Goal: Information Seeking & Learning: Compare options

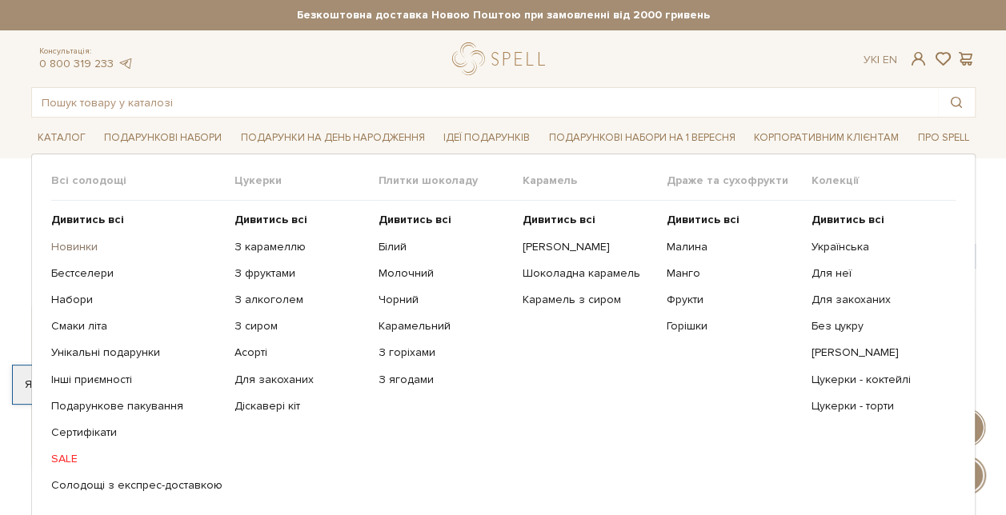
click at [74, 242] on link "Новинки" at bounding box center [136, 247] width 171 height 14
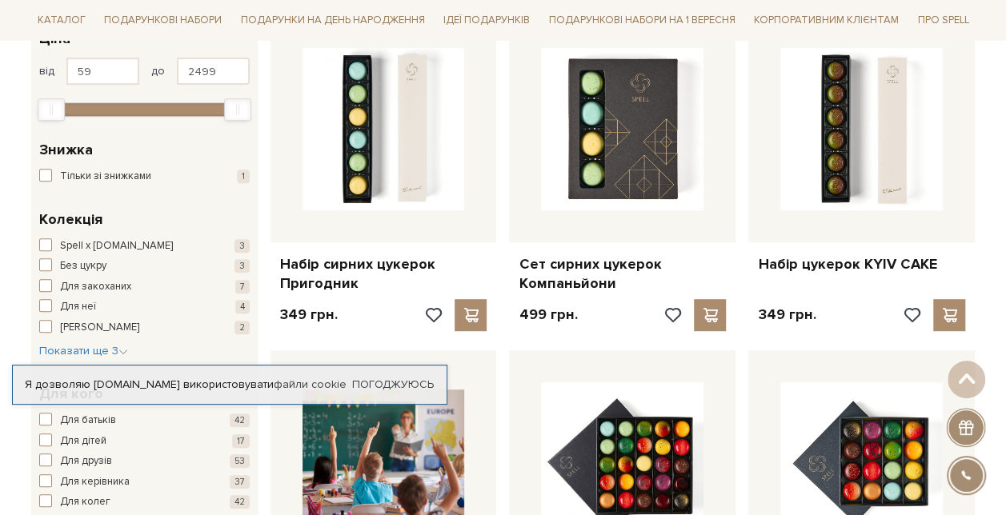
scroll to position [80, 0]
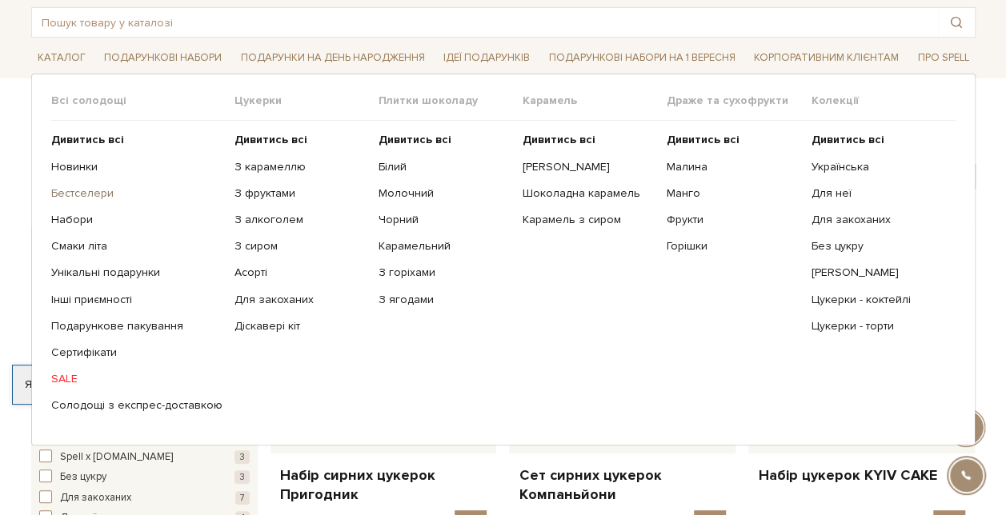
click at [67, 191] on link "Бестселери" at bounding box center [136, 193] width 171 height 14
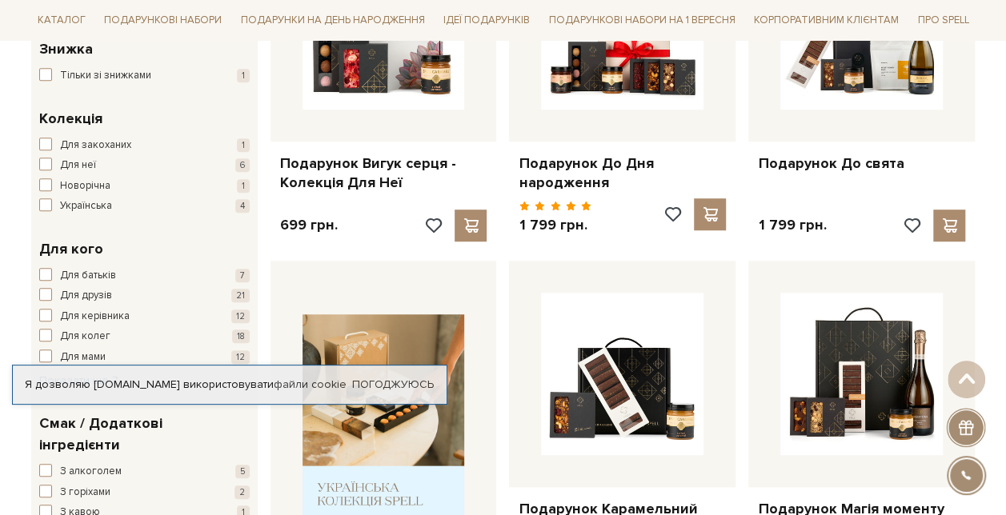
scroll to position [560, 0]
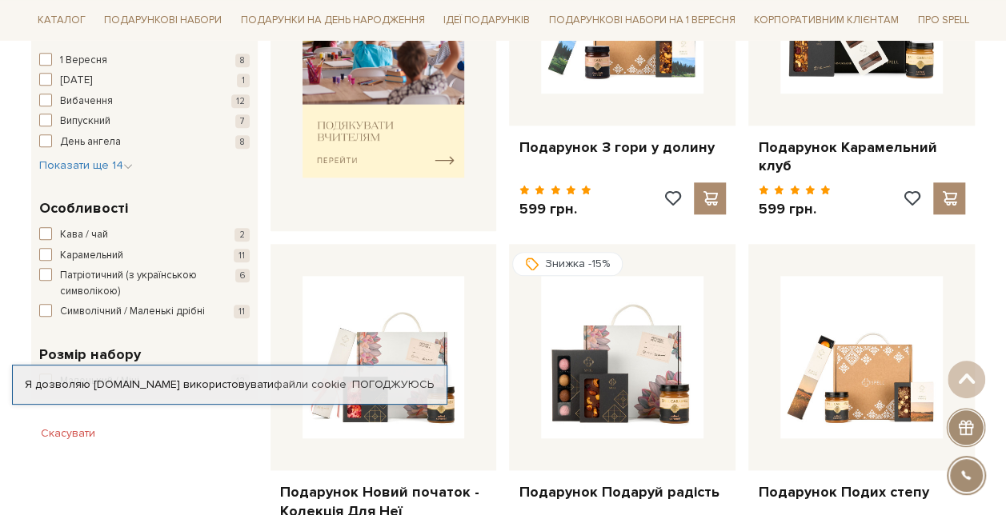
scroll to position [560, 0]
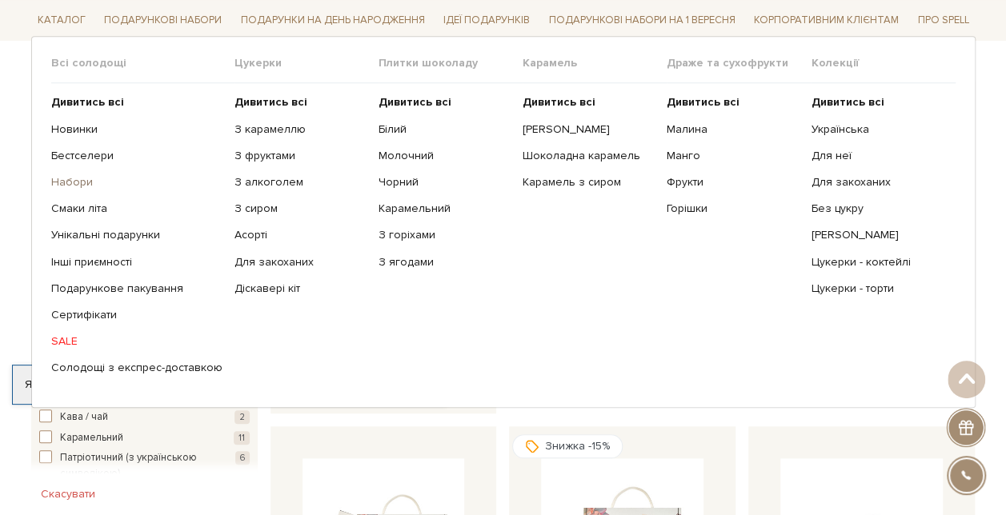
click at [75, 178] on link "Набори" at bounding box center [136, 182] width 171 height 14
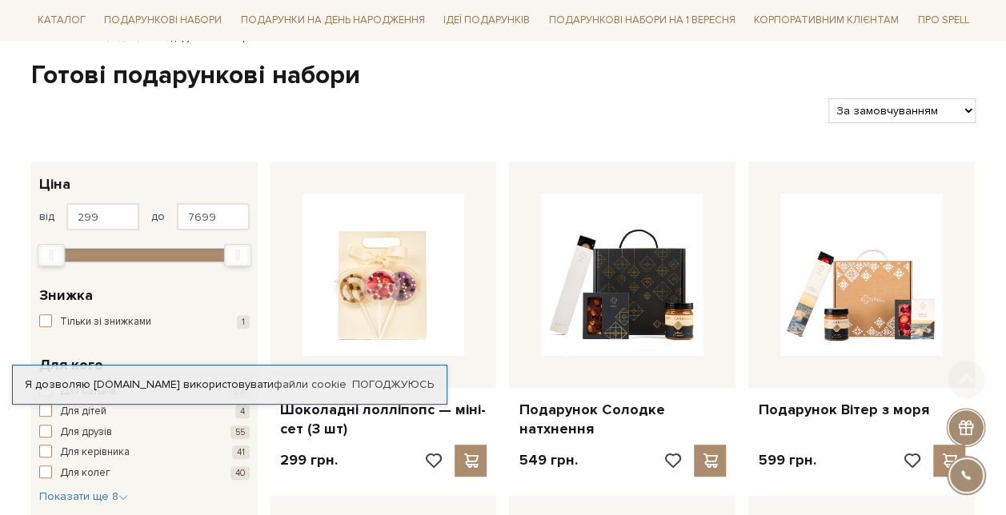
scroll to position [160, 0]
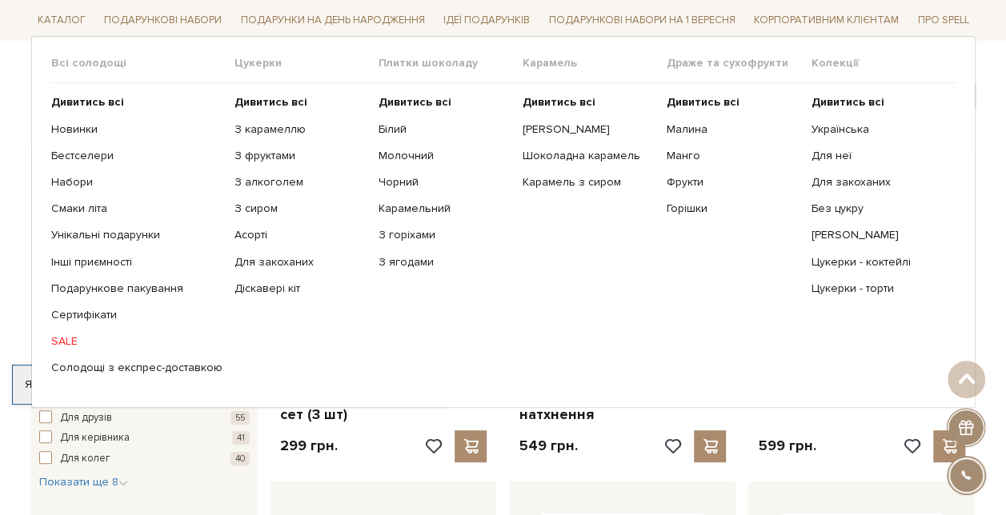
click at [66, 218] on ul "Дивитись всі Новинки Бестселери Набори Смаки літа Інші приємності" at bounding box center [142, 235] width 183 height 304
click at [66, 213] on link "Смаки літа" at bounding box center [136, 209] width 171 height 14
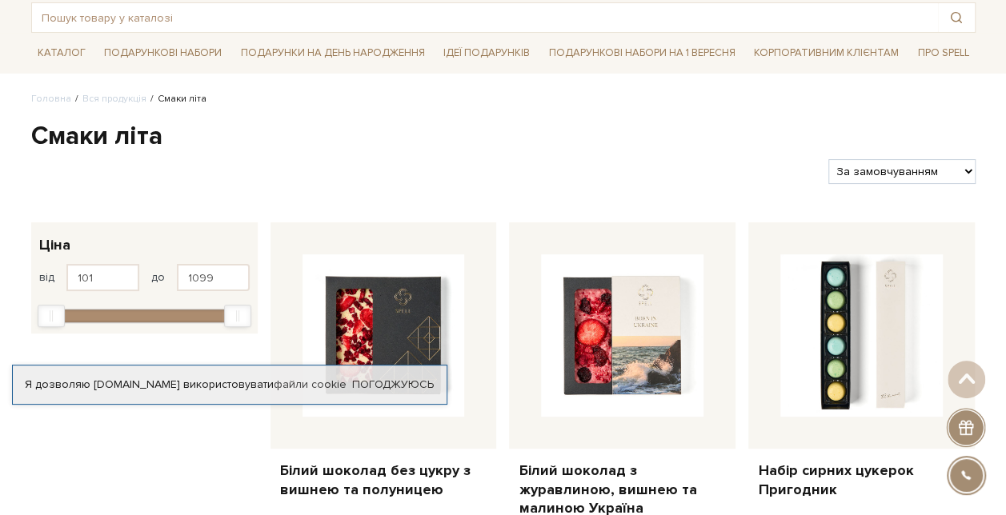
scroll to position [80, 0]
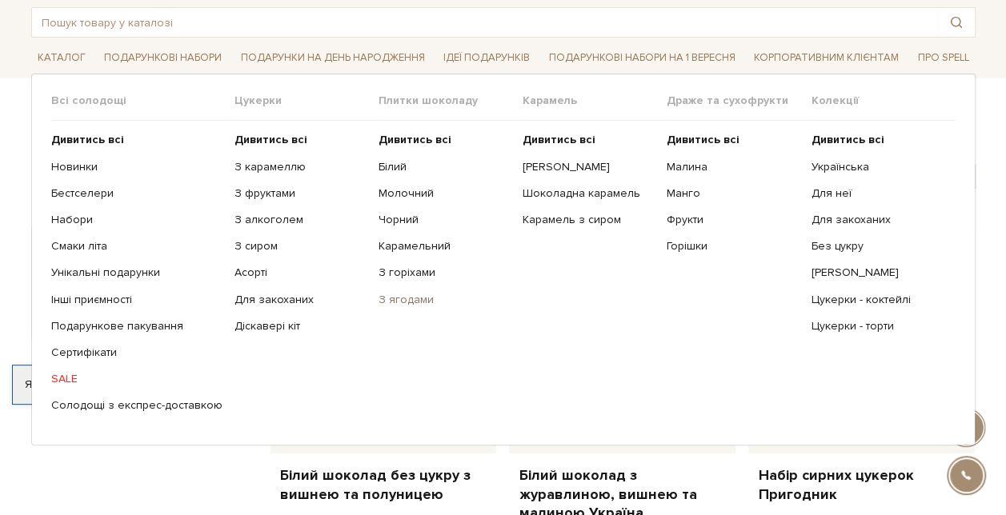
click at [392, 301] on link "З ягодами" at bounding box center [445, 300] width 132 height 14
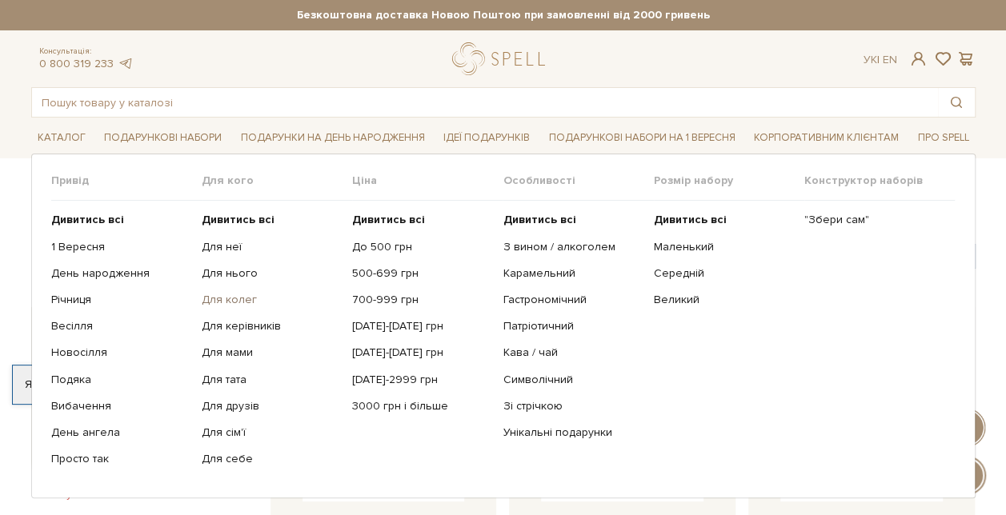
click at [227, 299] on link "Для колег" at bounding box center [271, 300] width 138 height 14
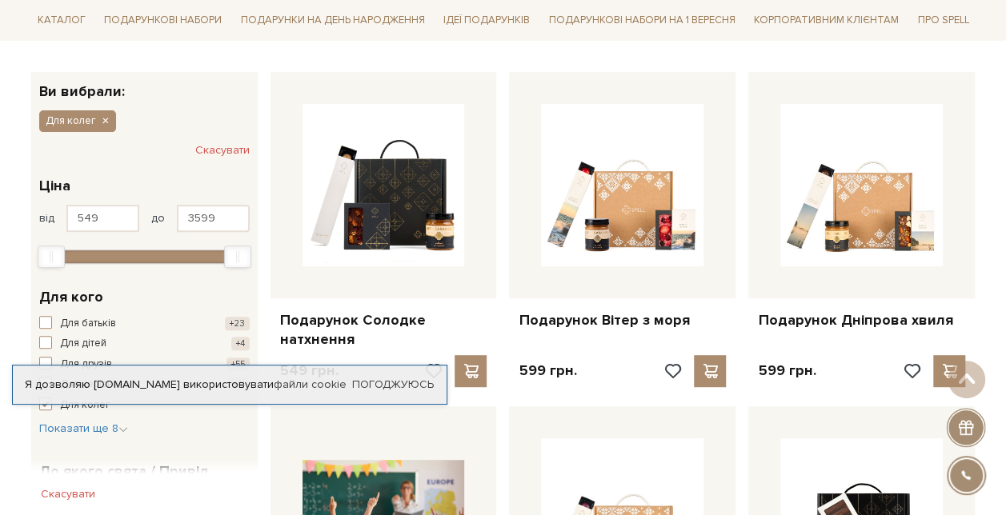
scroll to position [80, 0]
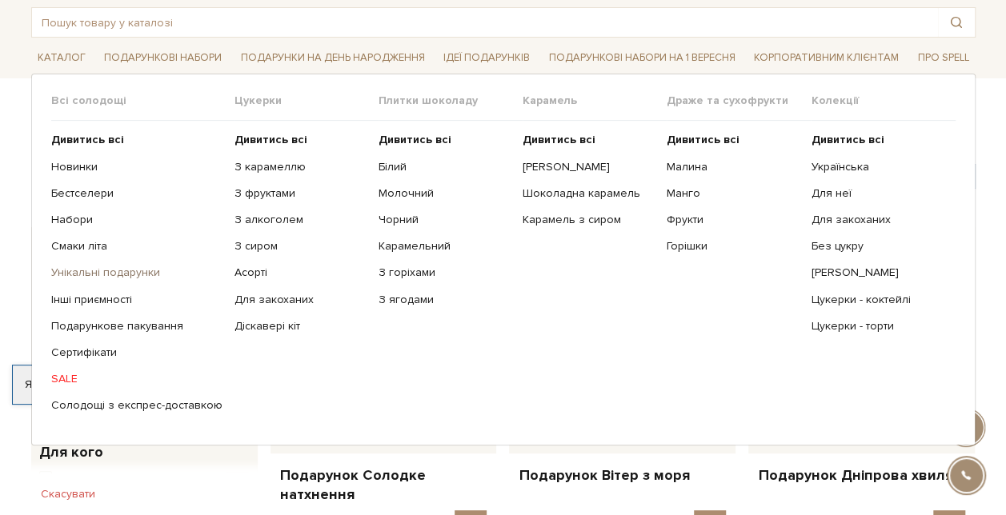
click at [75, 270] on link "Унікальні подарунки" at bounding box center [136, 273] width 171 height 14
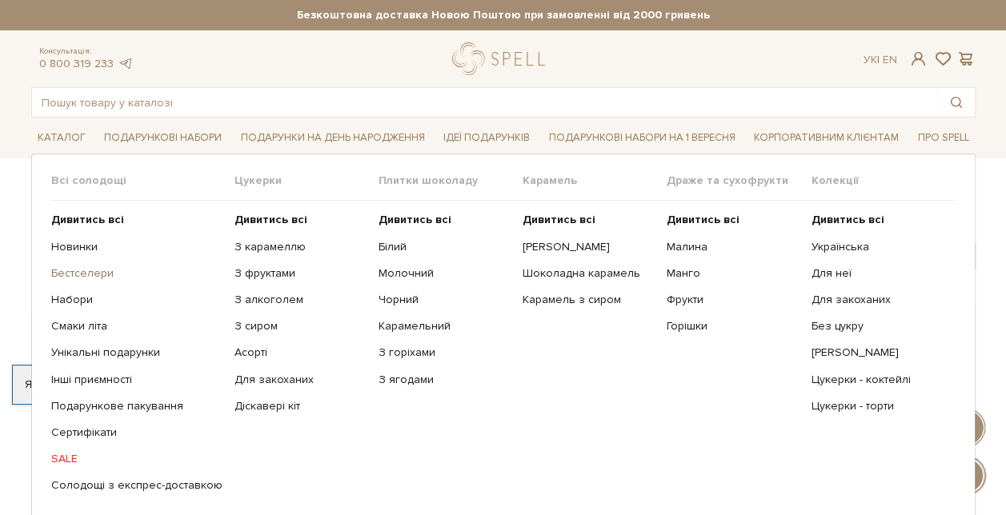
click at [54, 272] on link "Бестселери" at bounding box center [136, 274] width 171 height 14
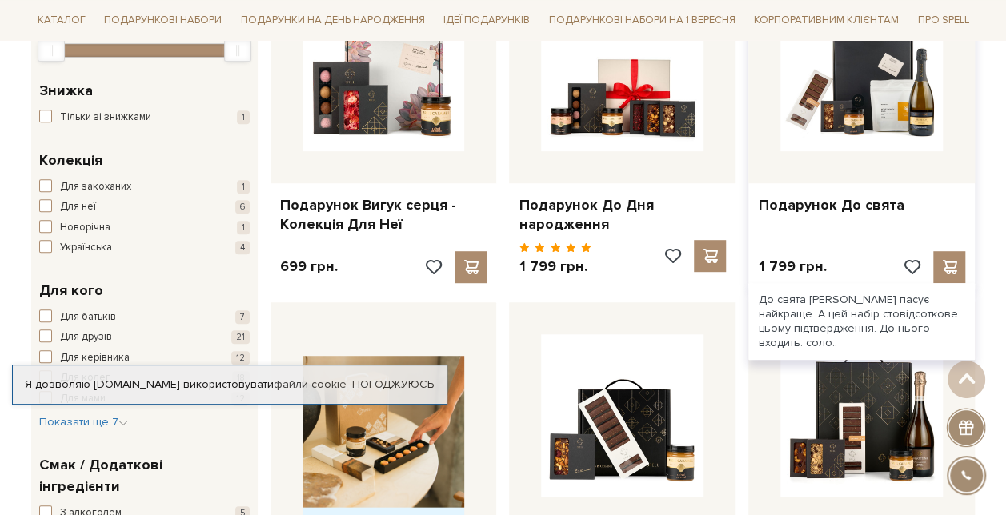
scroll to position [160, 0]
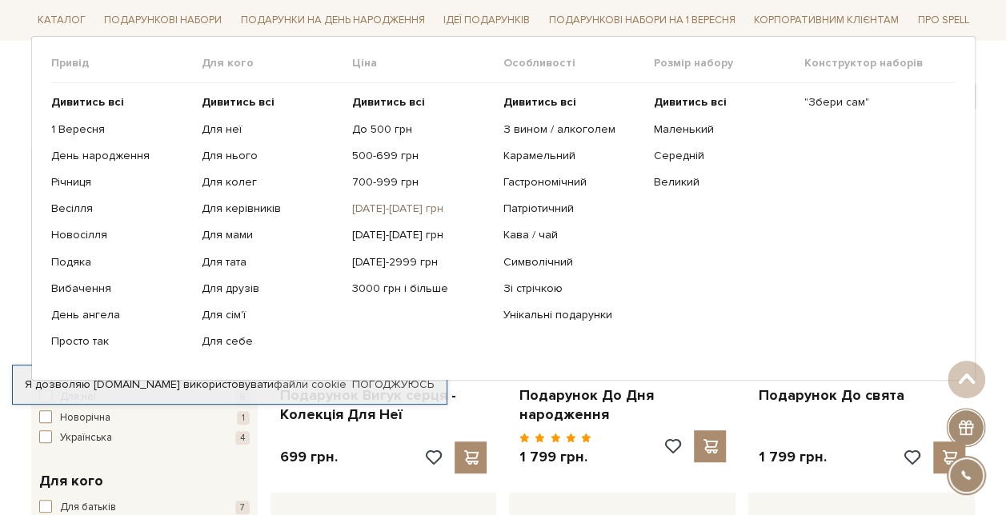
click at [376, 207] on link "[DATE]-[DATE] грн" at bounding box center [421, 209] width 138 height 14
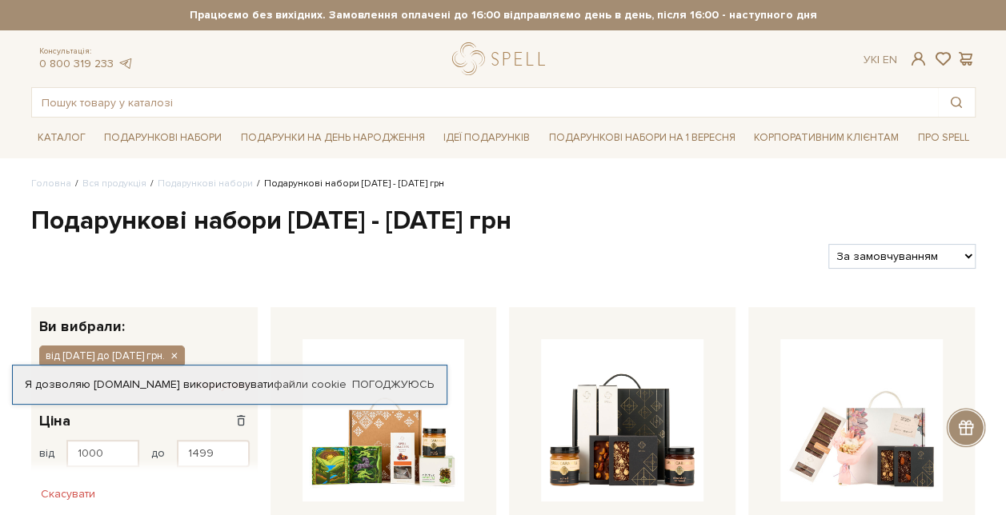
scroll to position [240, 0]
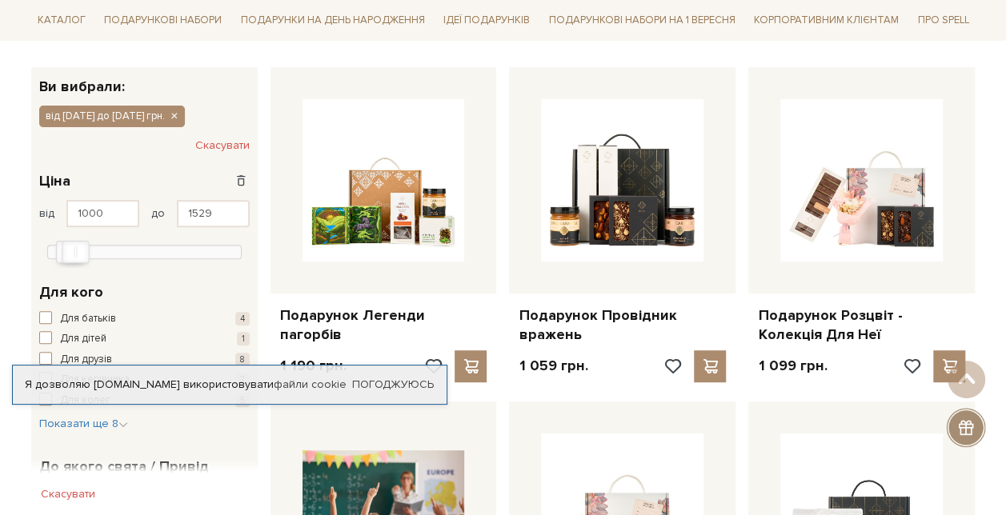
type input "1499"
click at [78, 250] on div "Max" at bounding box center [75, 252] width 26 height 21
drag, startPoint x: 94, startPoint y: 213, endPoint x: 76, endPoint y: 215, distance: 18.5
click at [76, 215] on input "1000" at bounding box center [102, 213] width 73 height 27
type input "1400"
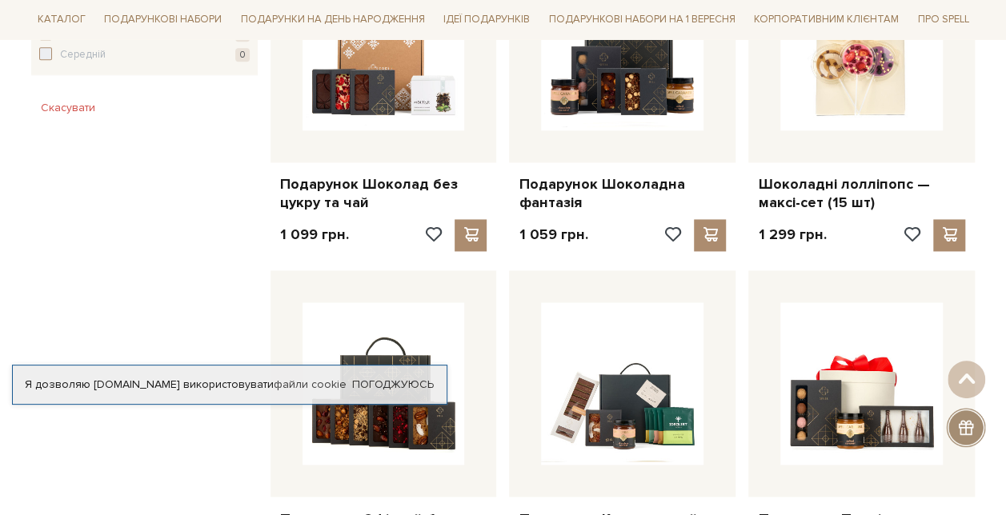
click at [191, 284] on div "Фільтр Ви вибрали: від 1000 до 1499 грн. Скасувати 1,4 тис. - 1,5 тис. грн. Цін…" at bounding box center [144, 96] width 239 height 1659
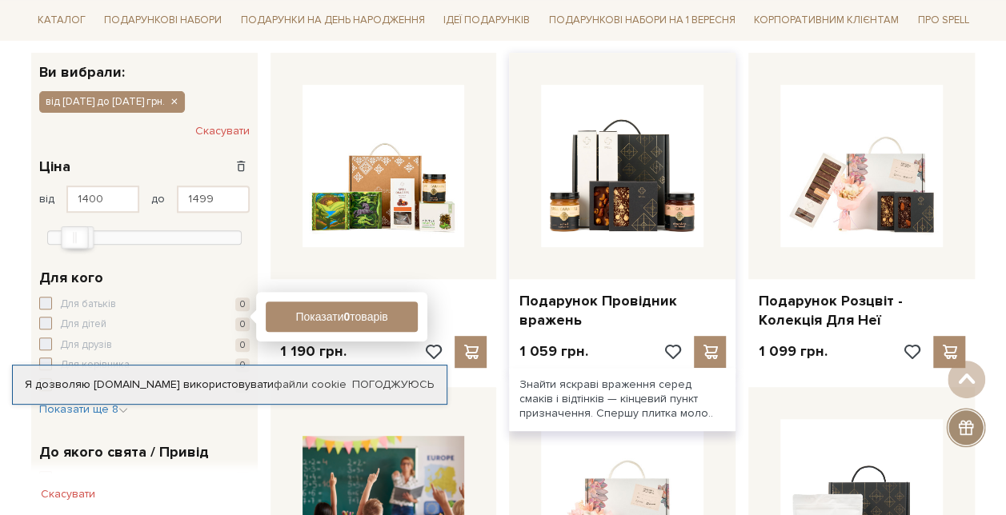
scroll to position [160, 0]
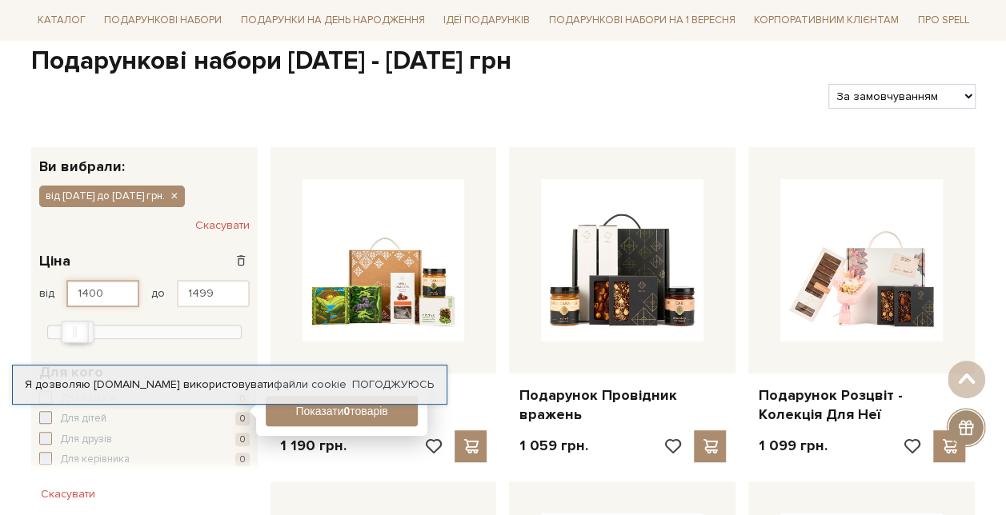
click at [114, 287] on input "1400" at bounding box center [102, 293] width 73 height 27
click at [384, 384] on link "Погоджуюсь" at bounding box center [393, 385] width 82 height 14
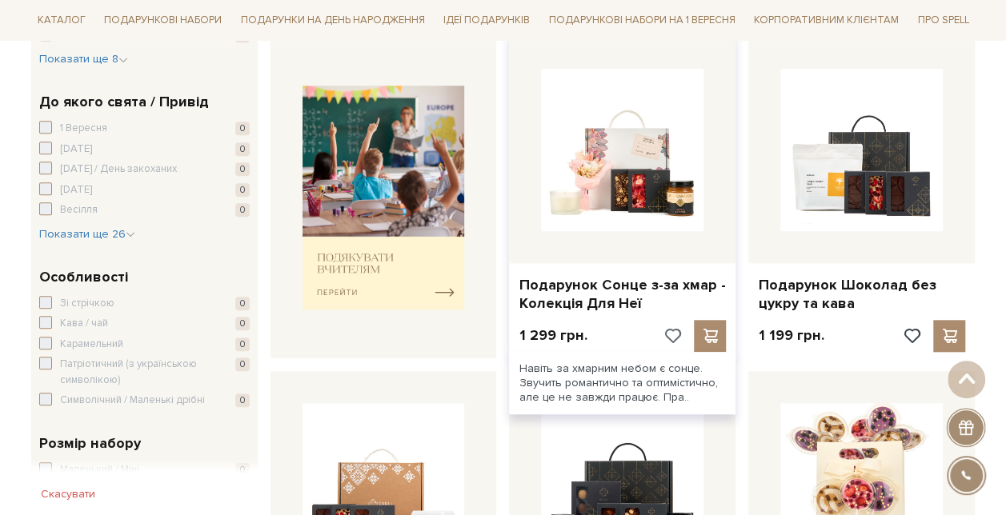
scroll to position [640, 0]
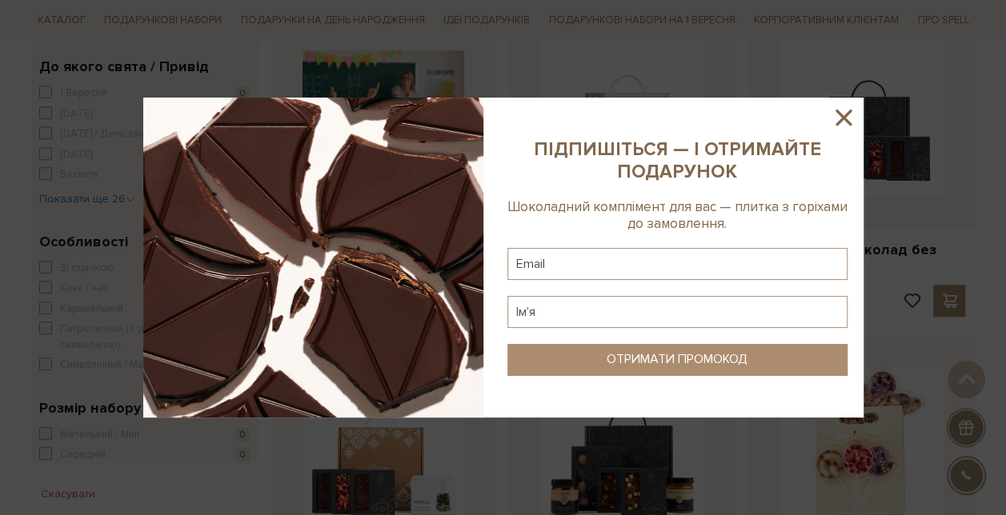
click at [846, 122] on icon at bounding box center [844, 118] width 16 height 16
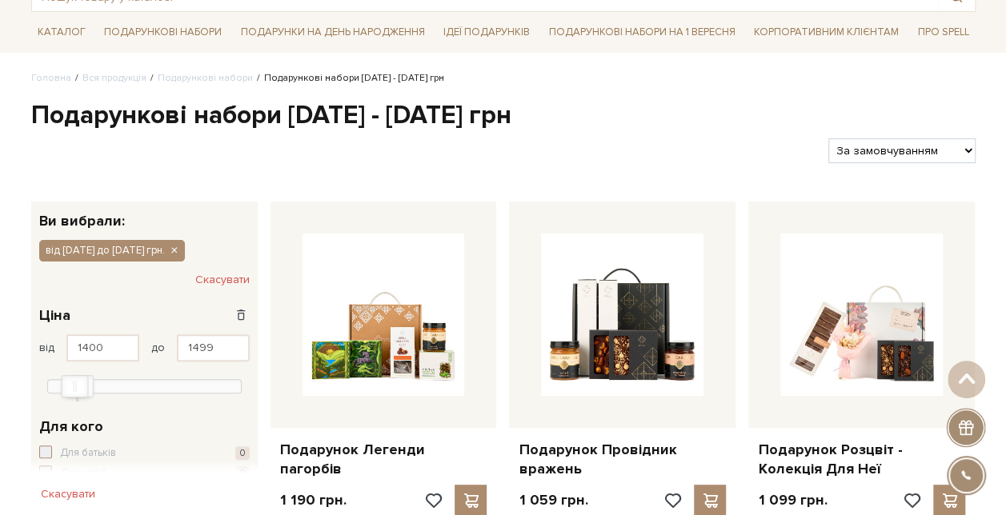
scroll to position [80, 0]
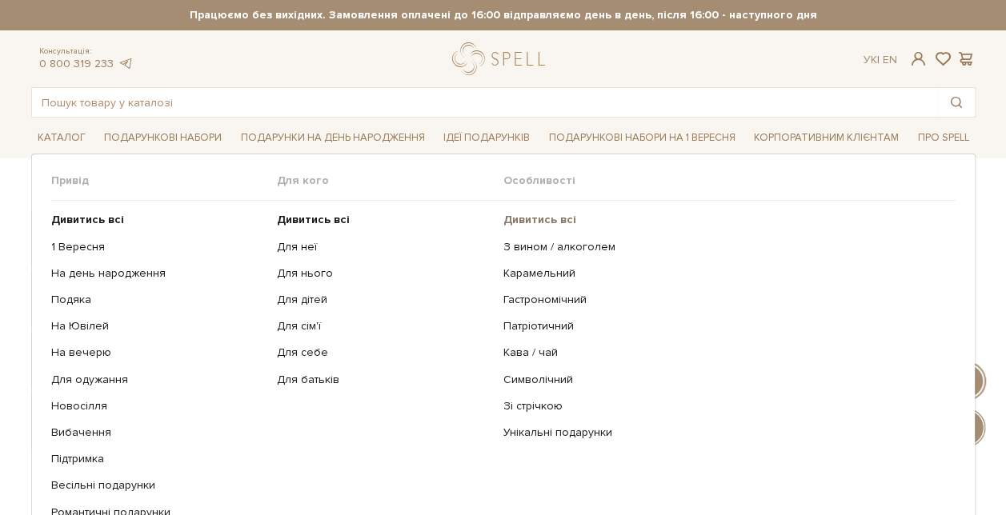
scroll to position [160, 0]
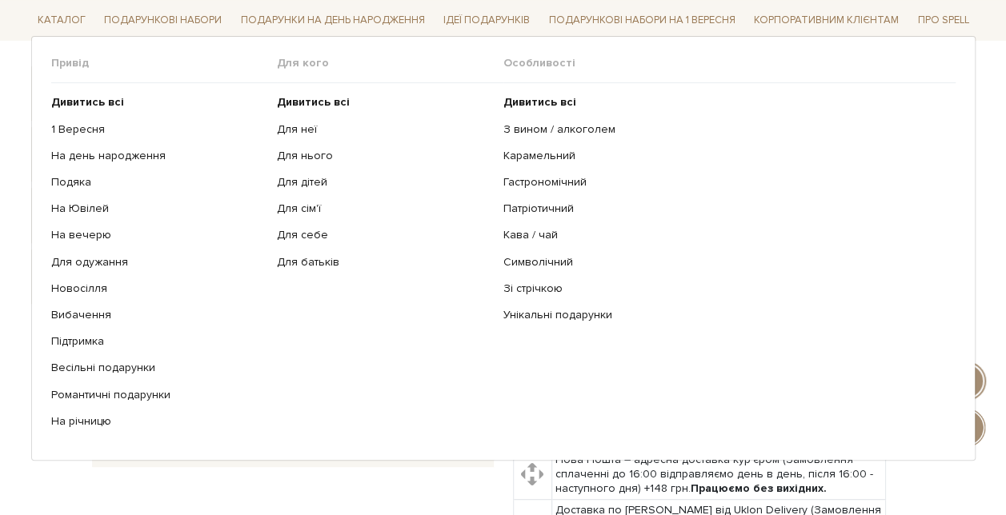
scroll to position [160, 0]
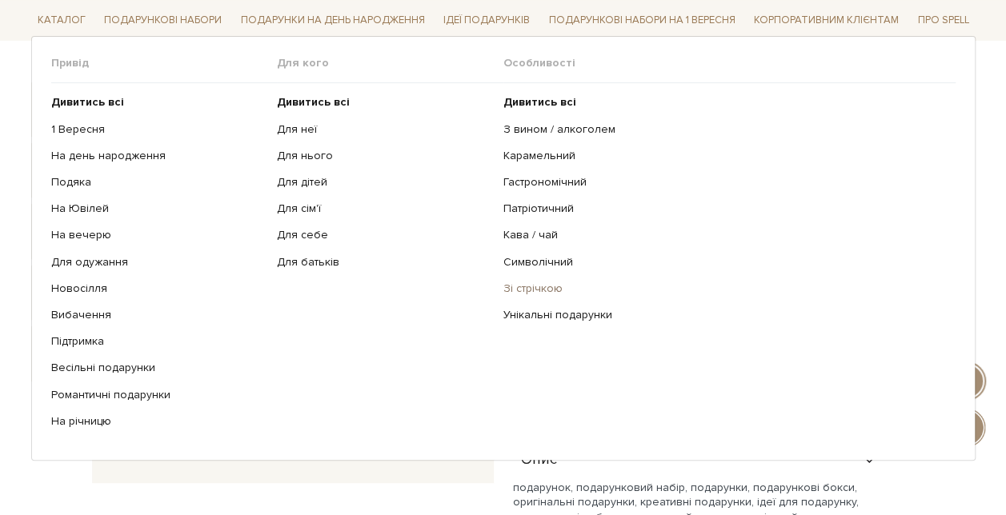
scroll to position [160, 0]
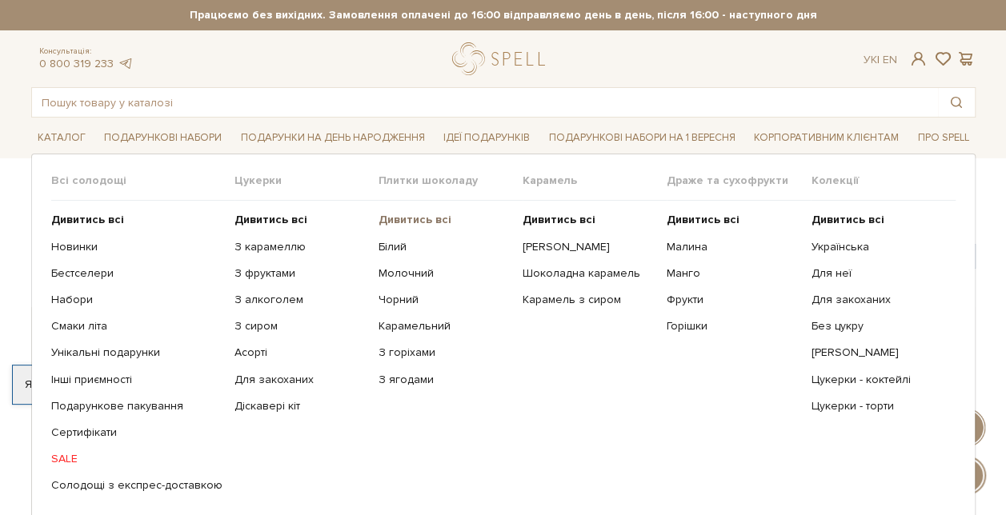
click at [400, 215] on b "Дивитись всі" at bounding box center [415, 220] width 73 height 14
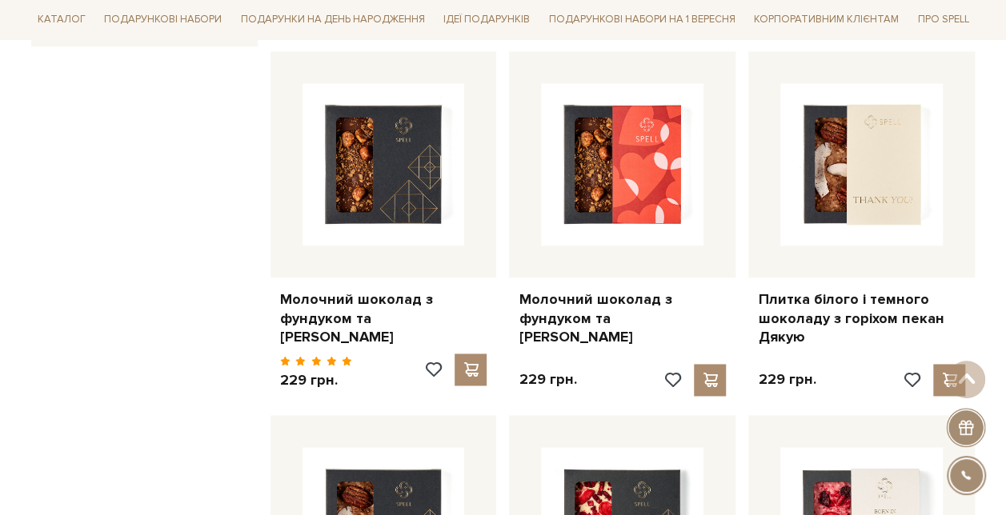
scroll to position [961, 0]
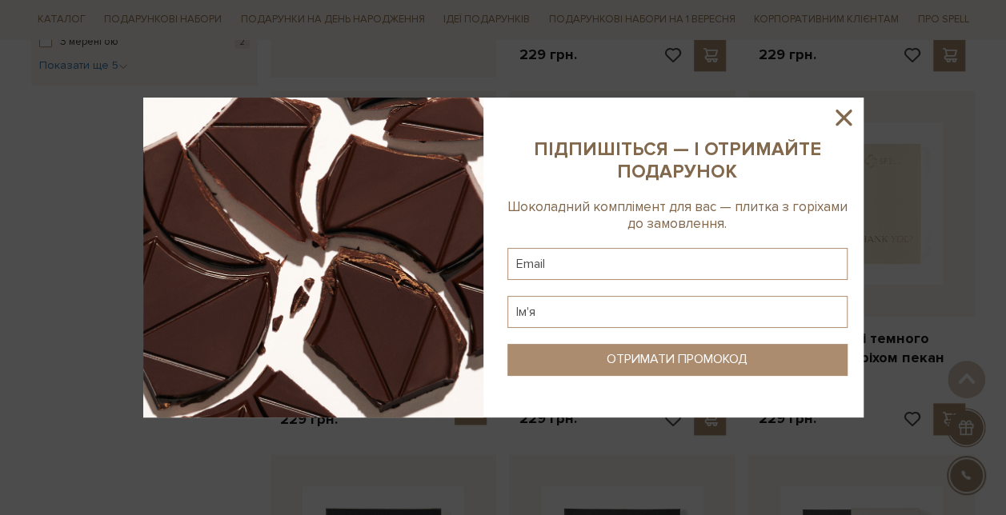
click at [840, 114] on icon at bounding box center [844, 118] width 16 height 16
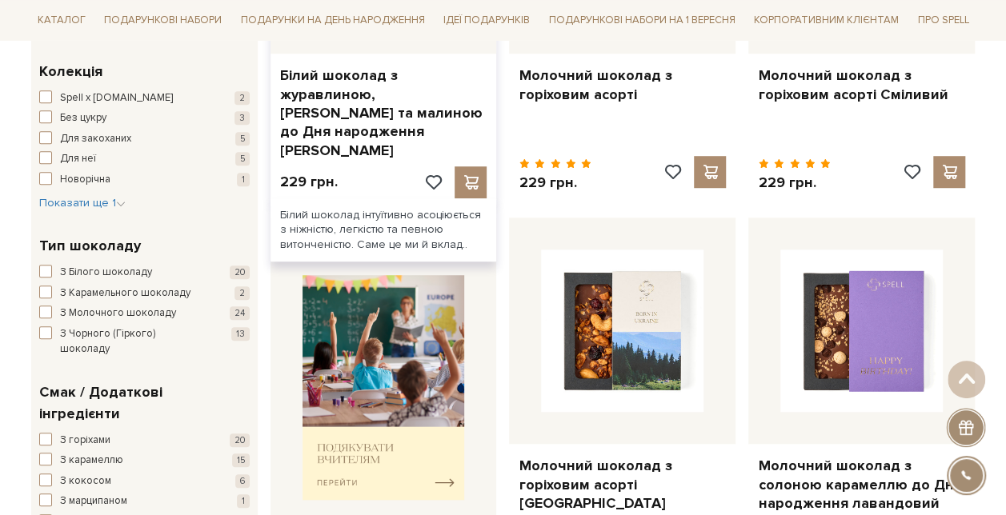
scroll to position [80, 0]
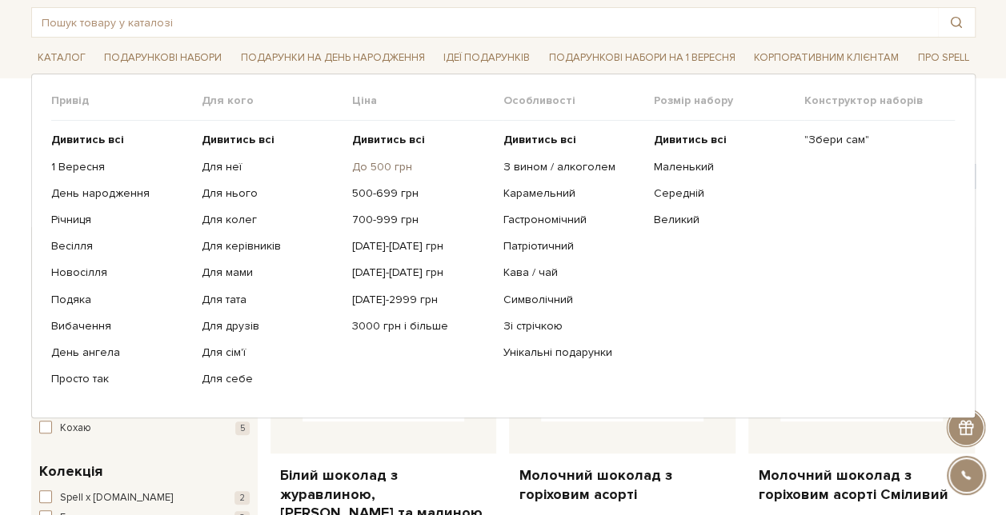
click at [379, 164] on link "До 500 грн" at bounding box center [421, 167] width 138 height 14
click at [383, 164] on link "До 500 грн" at bounding box center [421, 167] width 138 height 14
click at [368, 165] on link "До 500 грн" at bounding box center [421, 167] width 138 height 14
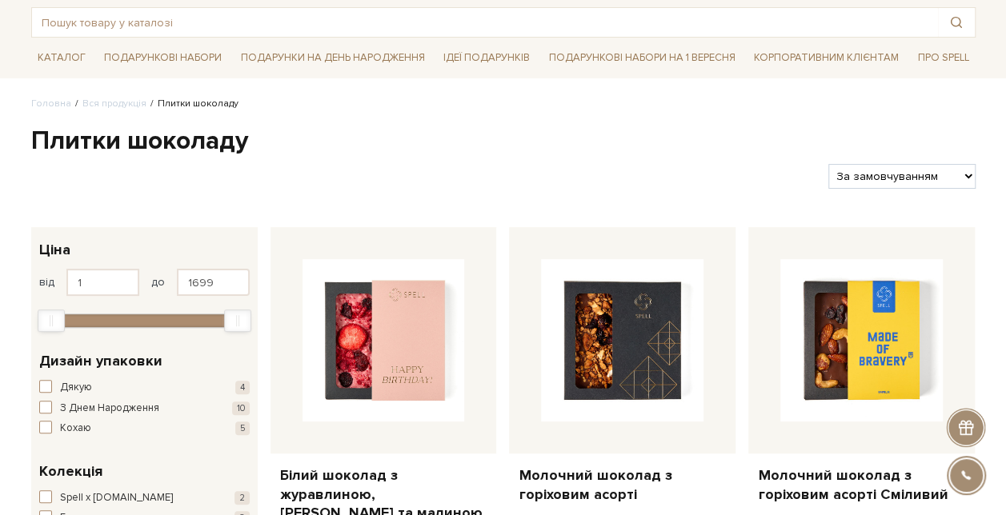
click at [571, 186] on div at bounding box center [424, 176] width 798 height 25
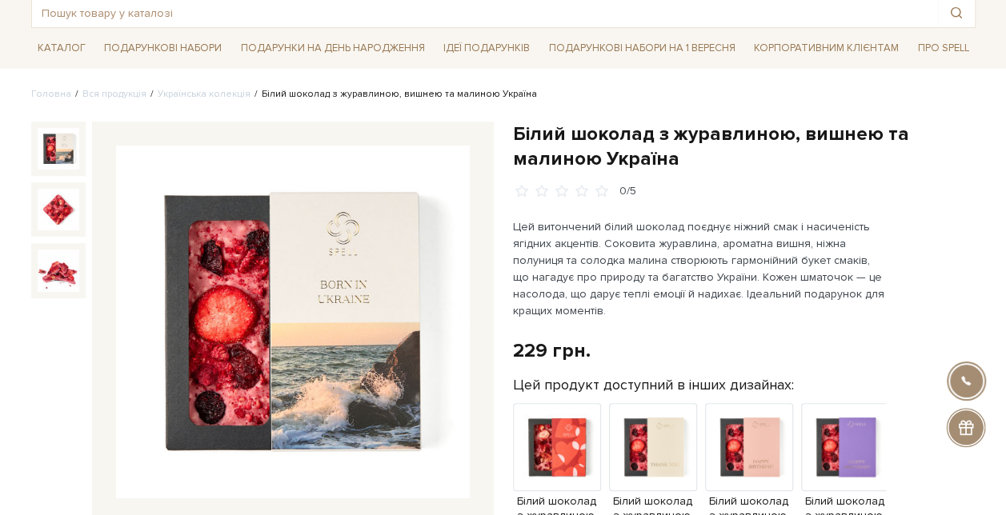
scroll to position [80, 0]
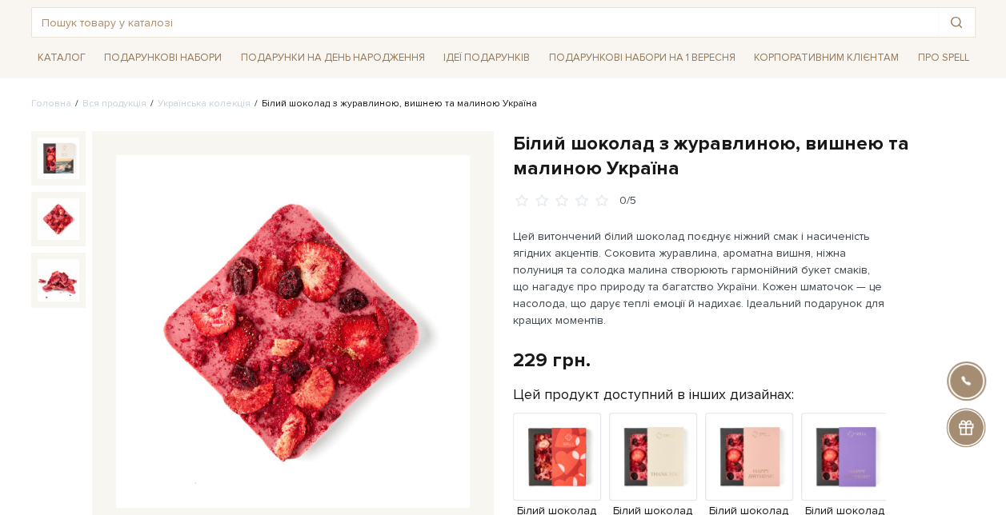
click at [64, 221] on img at bounding box center [59, 220] width 42 height 42
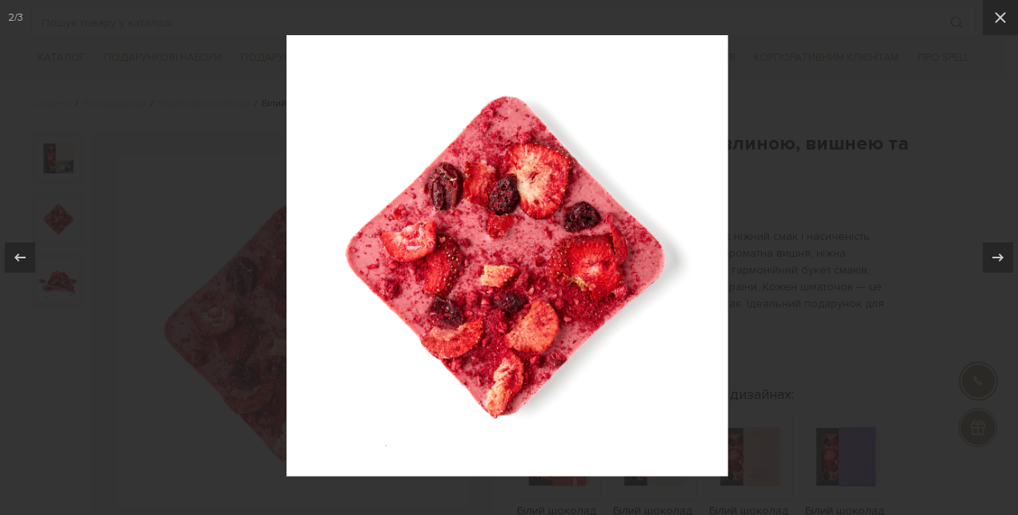
click at [72, 155] on div at bounding box center [509, 257] width 1018 height 515
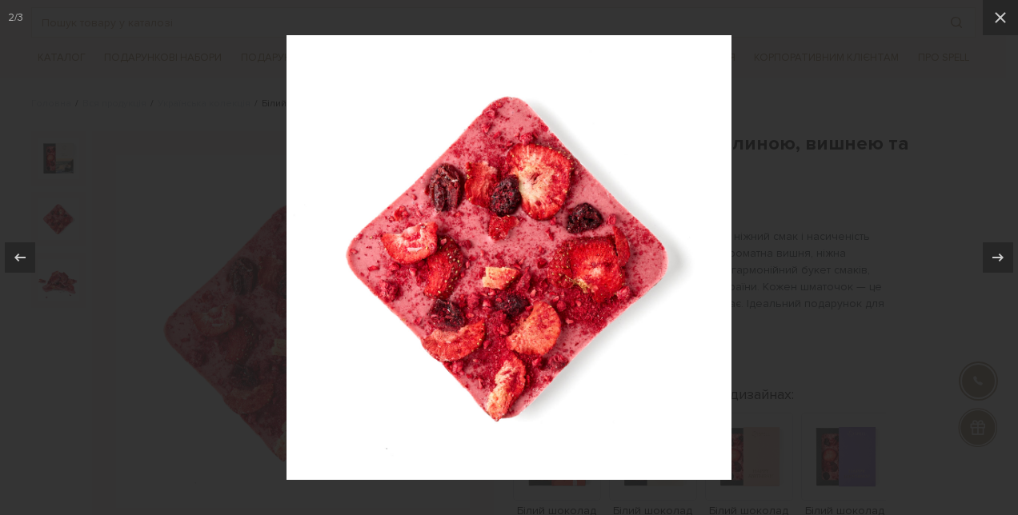
drag, startPoint x: 61, startPoint y: 147, endPoint x: 282, endPoint y: 167, distance: 221.8
click at [61, 147] on div at bounding box center [509, 257] width 1018 height 515
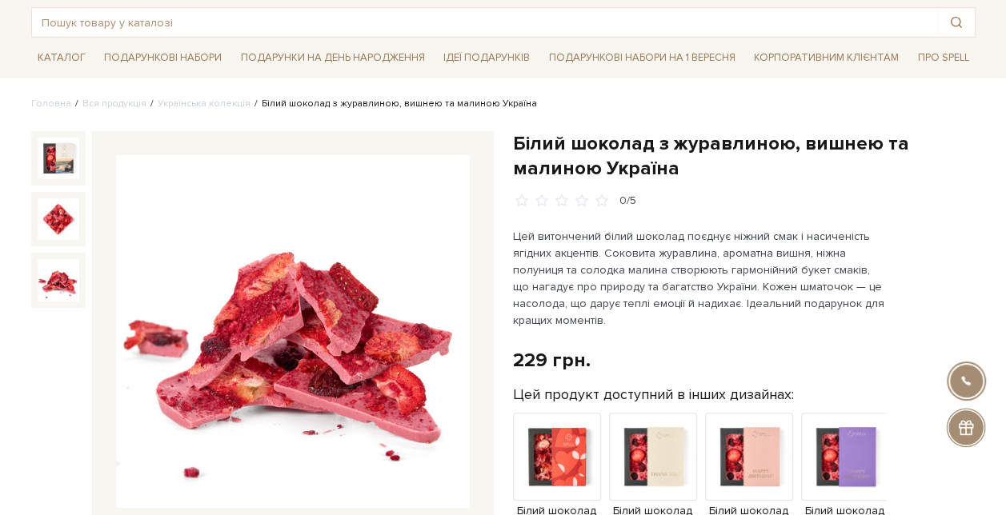
click at [48, 307] on div at bounding box center [58, 280] width 54 height 54
click at [66, 277] on img at bounding box center [59, 280] width 42 height 42
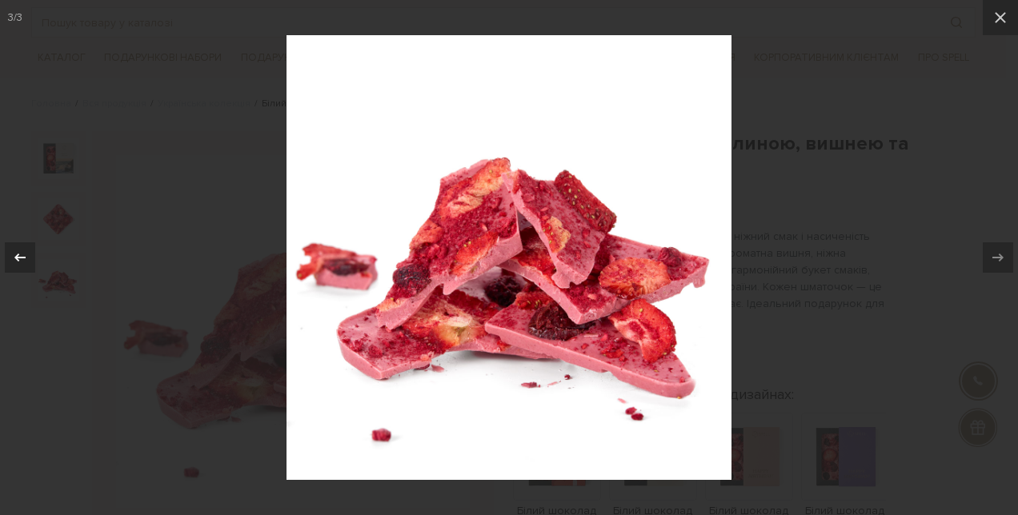
click at [19, 251] on icon at bounding box center [19, 257] width 19 height 19
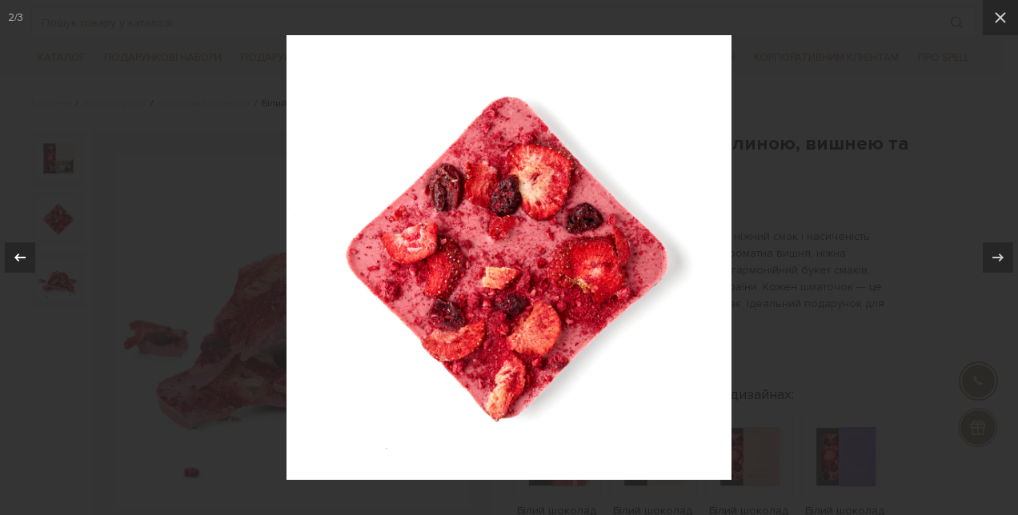
click at [19, 251] on icon at bounding box center [19, 257] width 19 height 19
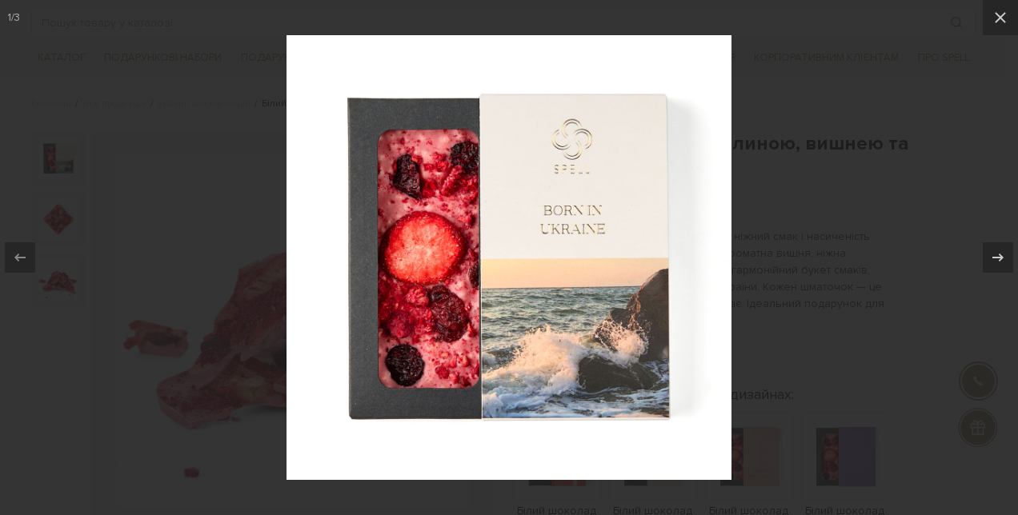
click at [864, 172] on div at bounding box center [509, 257] width 1018 height 515
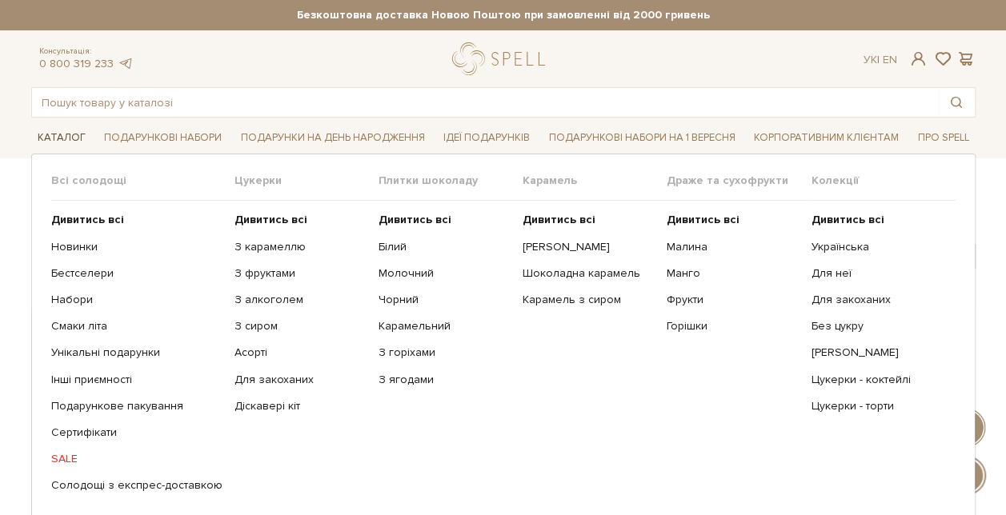
click at [66, 131] on link "Каталог" at bounding box center [61, 138] width 61 height 25
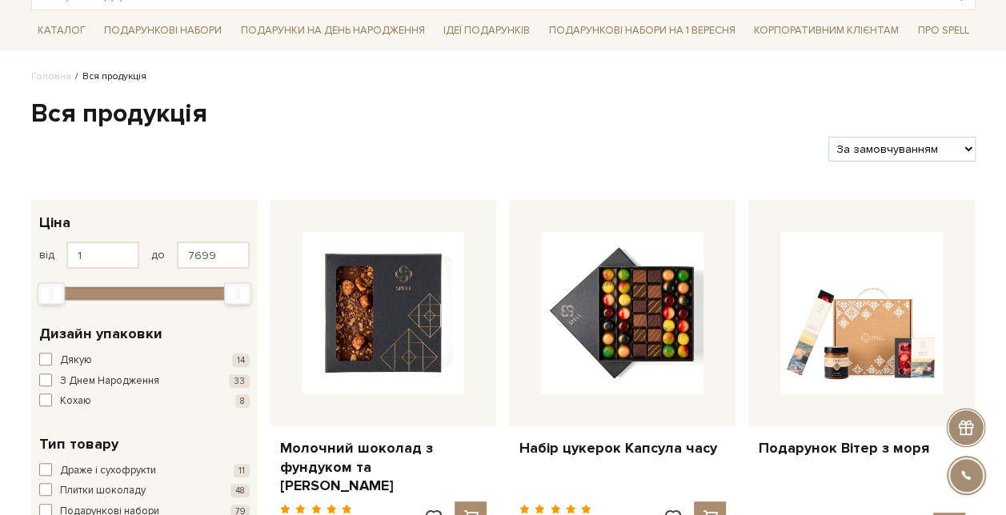
scroll to position [160, 0]
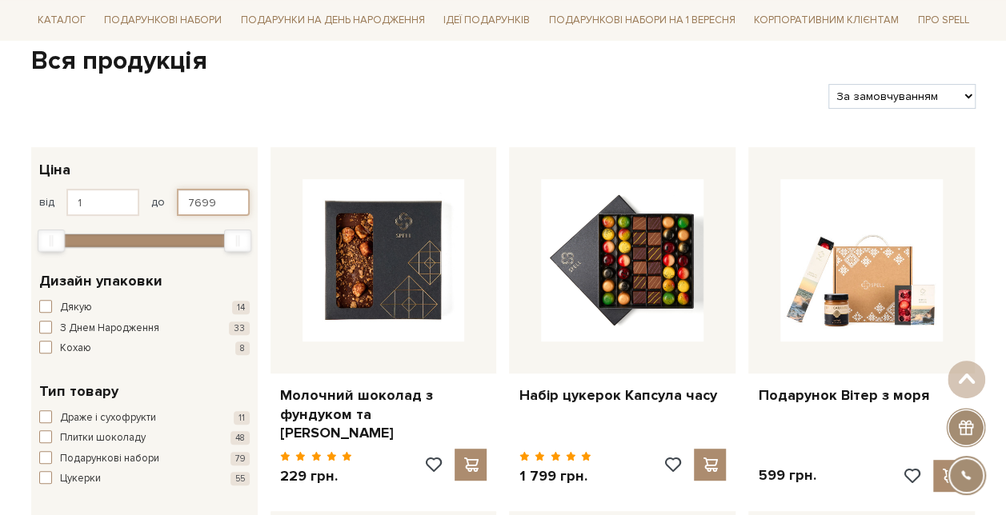
drag, startPoint x: 226, startPoint y: 199, endPoint x: 174, endPoint y: 203, distance: 51.5
click at [174, 203] on div "від 1 до 7699" at bounding box center [144, 202] width 211 height 27
type input "210"
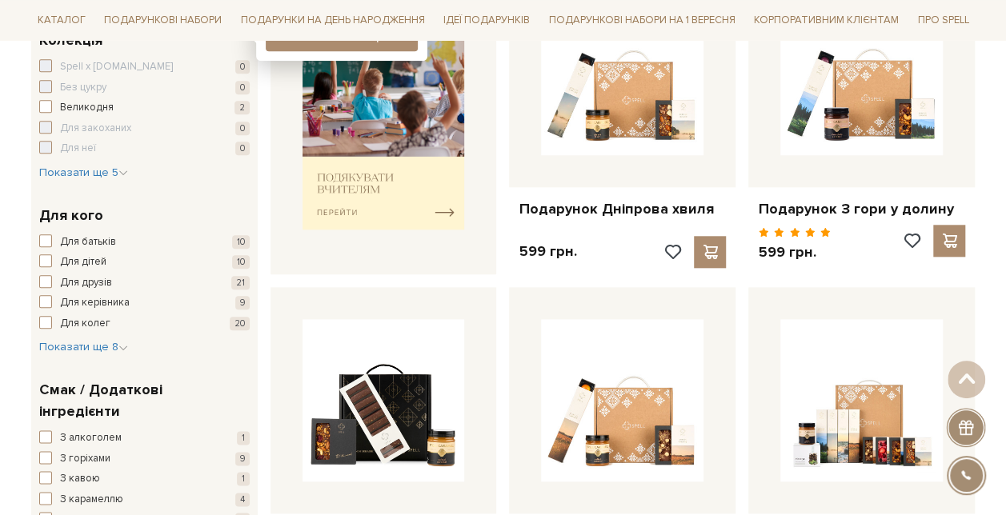
scroll to position [560, 0]
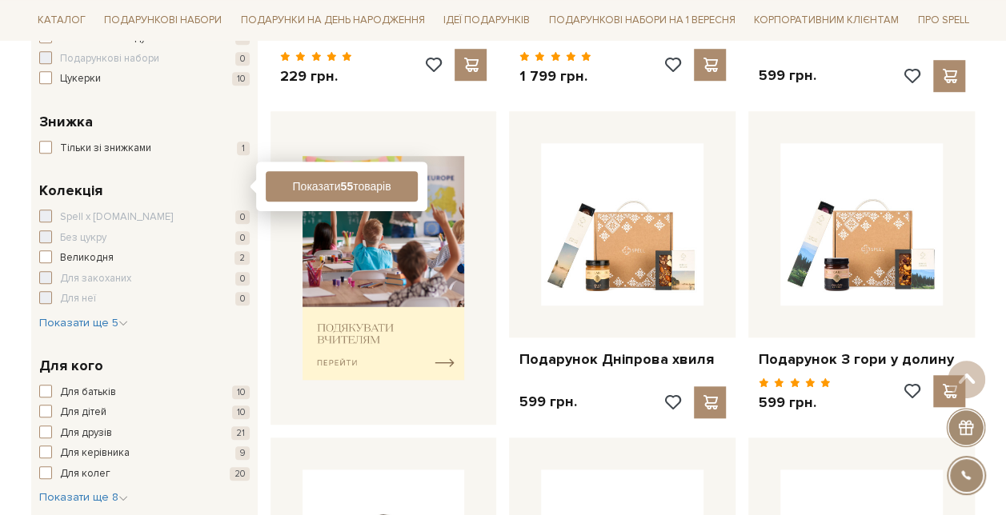
drag, startPoint x: 0, startPoint y: 269, endPoint x: 34, endPoint y: 248, distance: 39.5
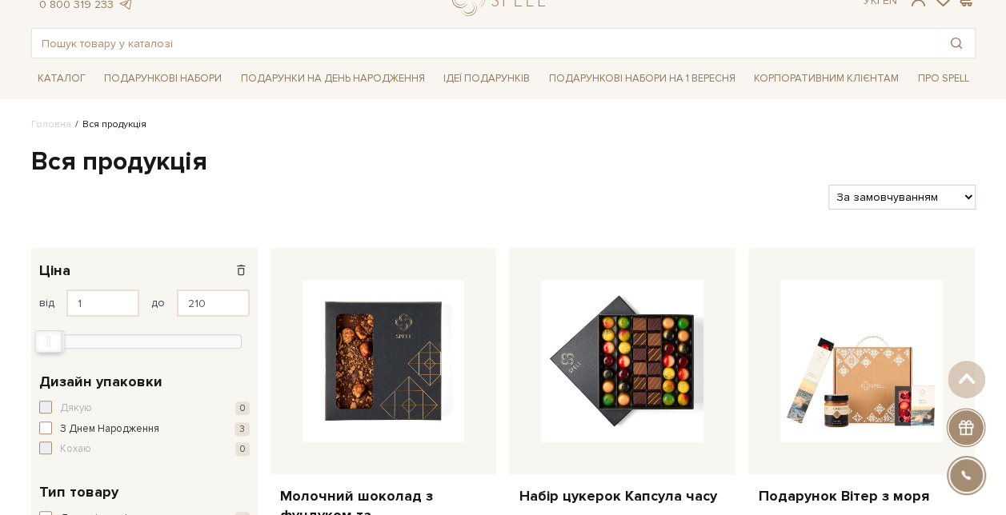
scroll to position [0, 0]
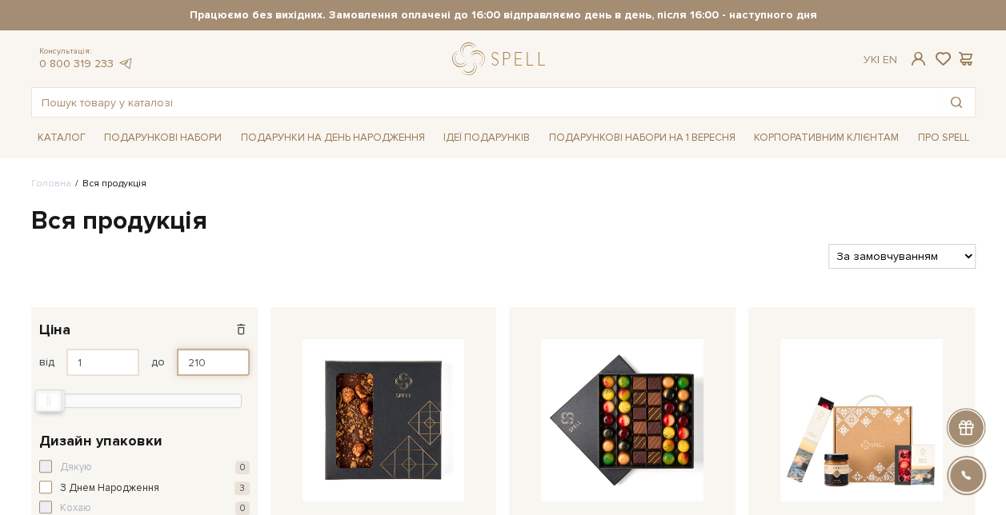
click at [215, 362] on input "210" at bounding box center [213, 362] width 73 height 27
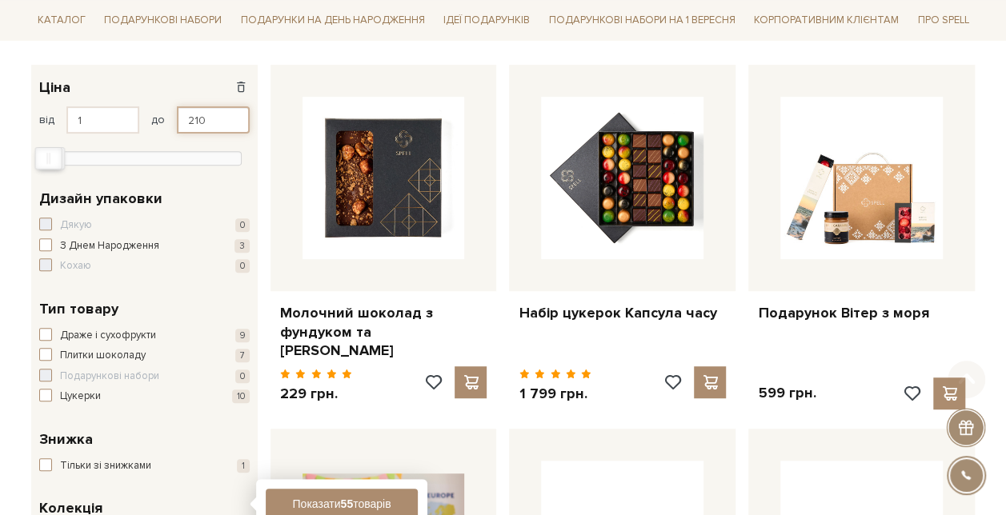
scroll to position [480, 0]
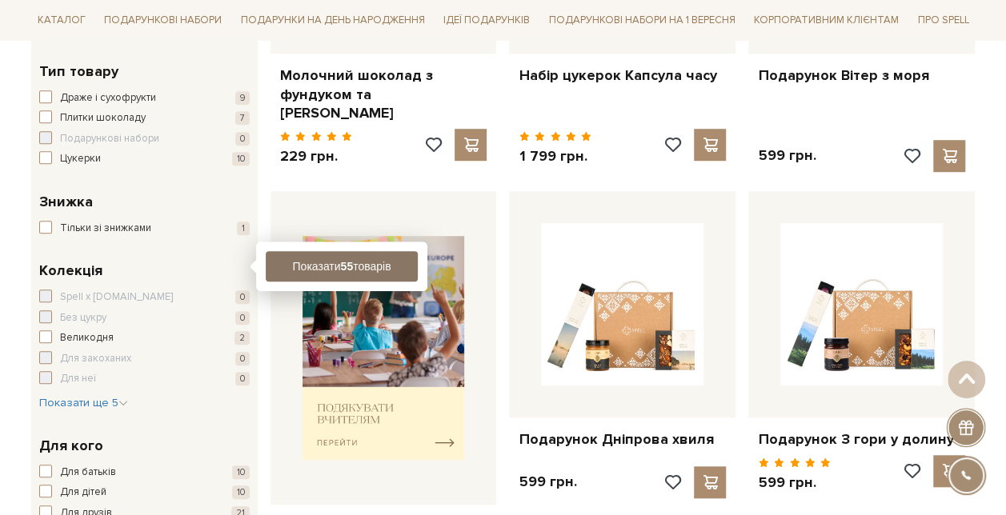
click at [376, 267] on button "Показати 55 товарів" at bounding box center [342, 266] width 152 height 30
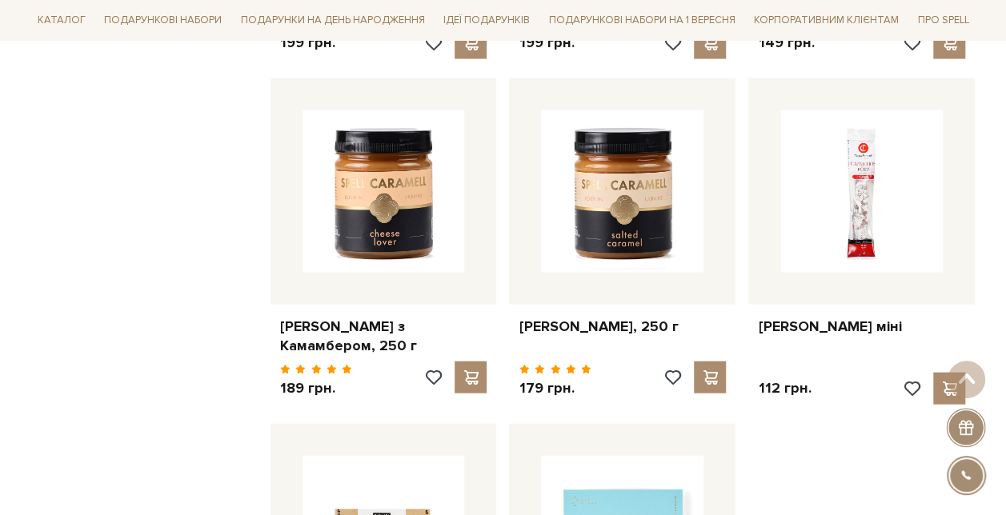
scroll to position [1601, 0]
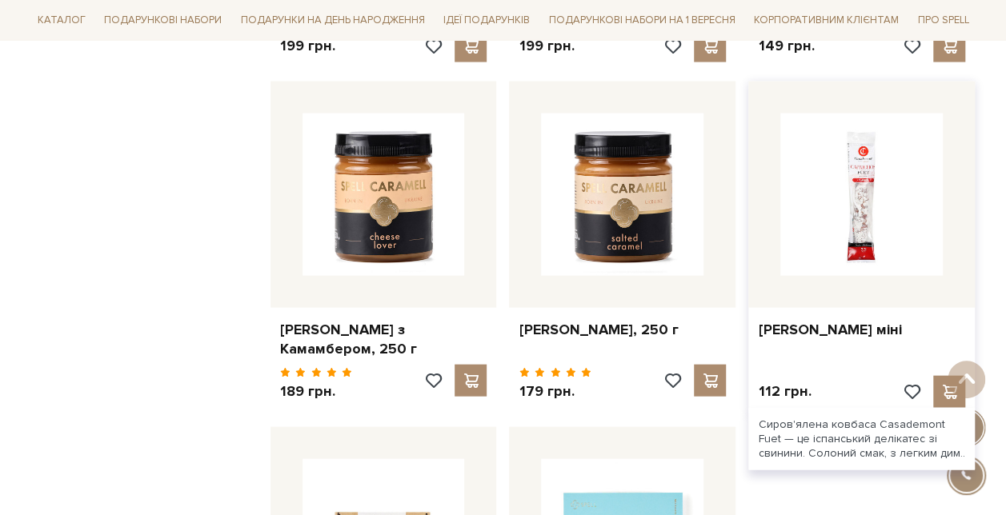
click at [966, 109] on div at bounding box center [861, 195] width 227 height 227
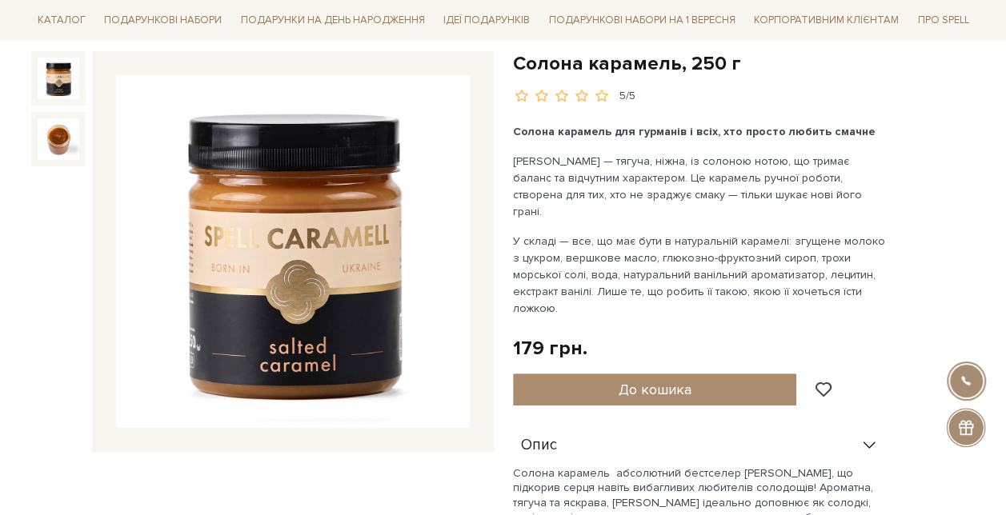
drag, startPoint x: 345, startPoint y: 271, endPoint x: 296, endPoint y: 255, distance: 51.4
click at [296, 255] on img at bounding box center [293, 252] width 354 height 354
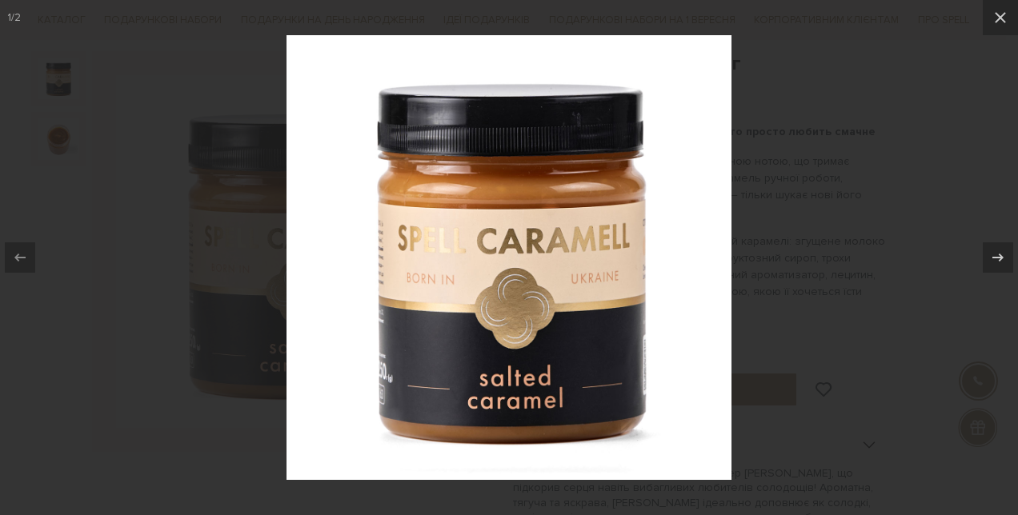
click at [795, 123] on div at bounding box center [509, 257] width 1018 height 515
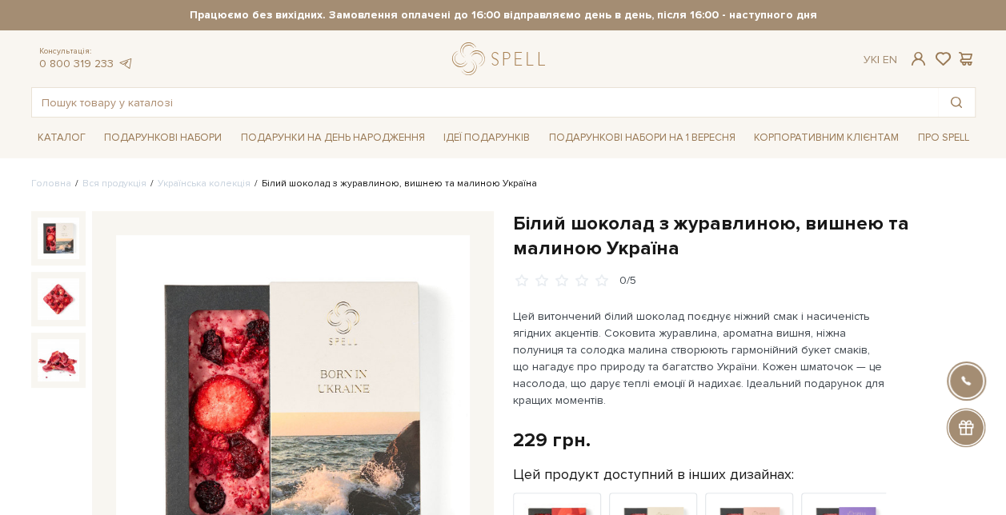
scroll to position [80, 0]
